Goal: Task Accomplishment & Management: Manage account settings

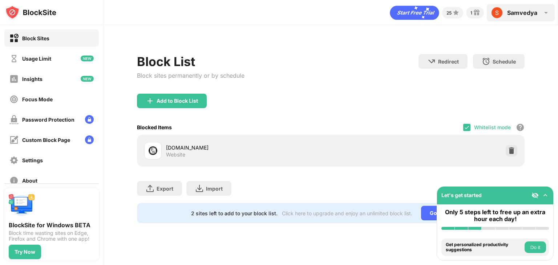
click at [537, 14] on div "Samvedya Samvedya Gupta View Account Insights Premium Rewards Settings Support …" at bounding box center [520, 12] width 68 height 17
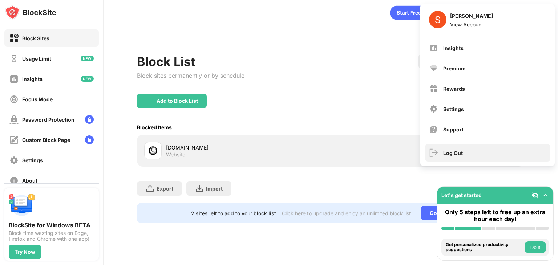
click at [460, 151] on div "Log Out" at bounding box center [453, 153] width 20 height 6
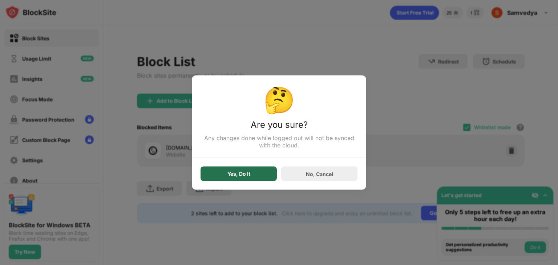
click at [245, 170] on div "Yes, Do It" at bounding box center [238, 174] width 76 height 15
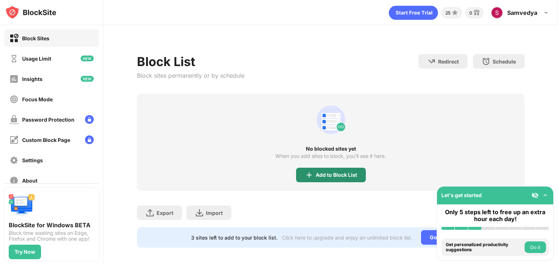
click at [327, 176] on div "Add to Block List" at bounding box center [335, 175] width 41 height 6
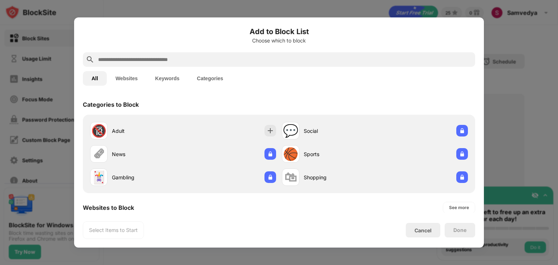
click at [277, 64] on div at bounding box center [279, 59] width 392 height 15
click at [282, 59] on input "text" at bounding box center [284, 59] width 375 height 9
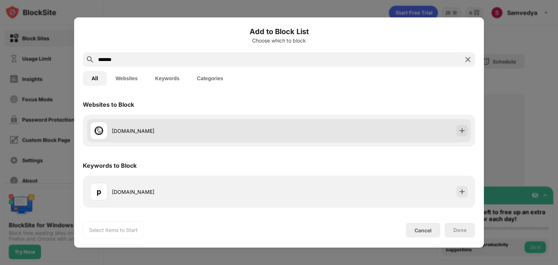
type input "*******"
click at [360, 124] on div "pw.live" at bounding box center [278, 130] width 383 height 23
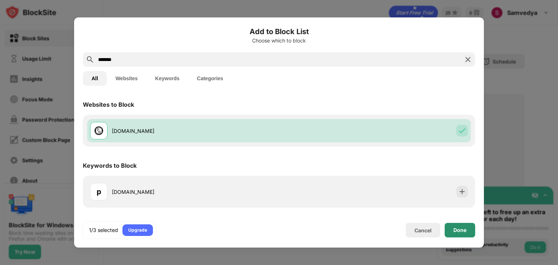
click at [456, 225] on div "Done" at bounding box center [459, 230] width 30 height 15
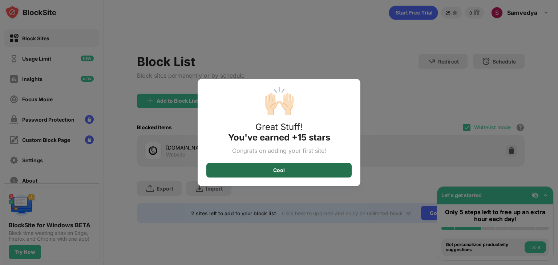
click at [280, 167] on div "Cool" at bounding box center [278, 170] width 145 height 15
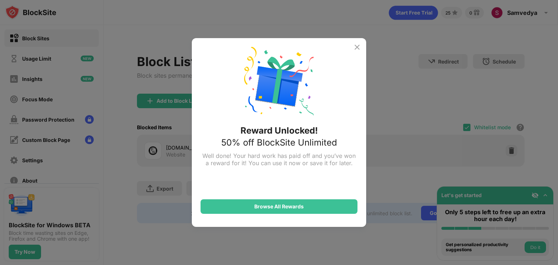
click at [356, 47] on img at bounding box center [356, 47] width 9 height 9
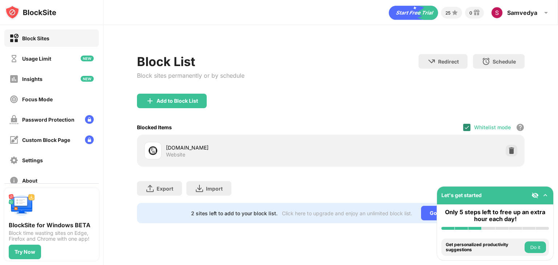
click at [465, 130] on div at bounding box center [466, 127] width 7 height 7
click at [465, 127] on div at bounding box center [466, 127] width 7 height 7
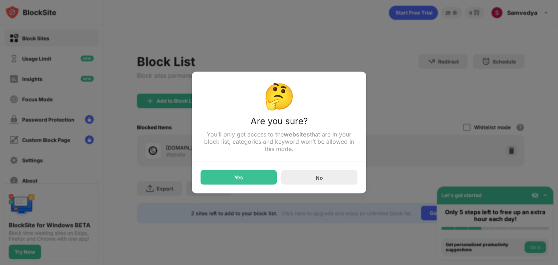
drag, startPoint x: 254, startPoint y: 170, endPoint x: 291, endPoint y: 158, distance: 39.4
click at [254, 170] on div "Yes No" at bounding box center [278, 173] width 157 height 23
drag, startPoint x: 425, startPoint y: 111, endPoint x: 415, endPoint y: 112, distance: 10.2
click at [420, 112] on div at bounding box center [279, 132] width 558 height 265
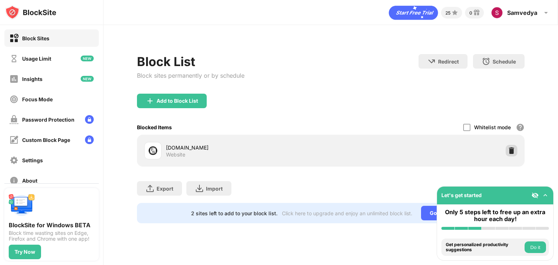
drag, startPoint x: 503, startPoint y: 155, endPoint x: 509, endPoint y: 149, distance: 8.5
click at [507, 153] on div "pw.live Website" at bounding box center [330, 150] width 379 height 23
click at [510, 149] on img at bounding box center [510, 150] width 7 height 7
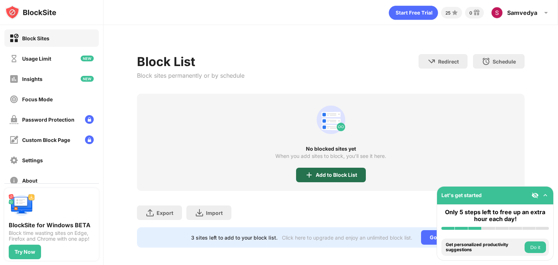
click at [331, 178] on div "Add to Block List" at bounding box center [331, 175] width 70 height 15
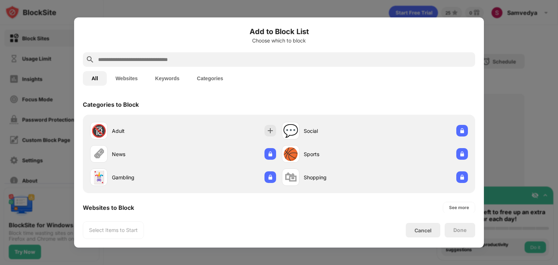
click at [272, 61] on input "text" at bounding box center [284, 59] width 375 height 9
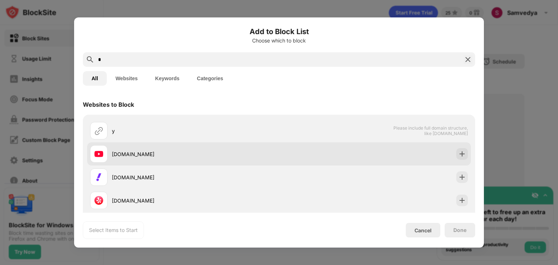
type input "*"
click at [232, 155] on div "youtube.com" at bounding box center [195, 154] width 167 height 8
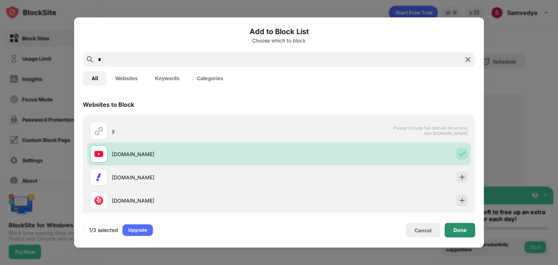
click at [453, 230] on div "Done" at bounding box center [459, 230] width 13 height 6
